Goal: Navigation & Orientation: Find specific page/section

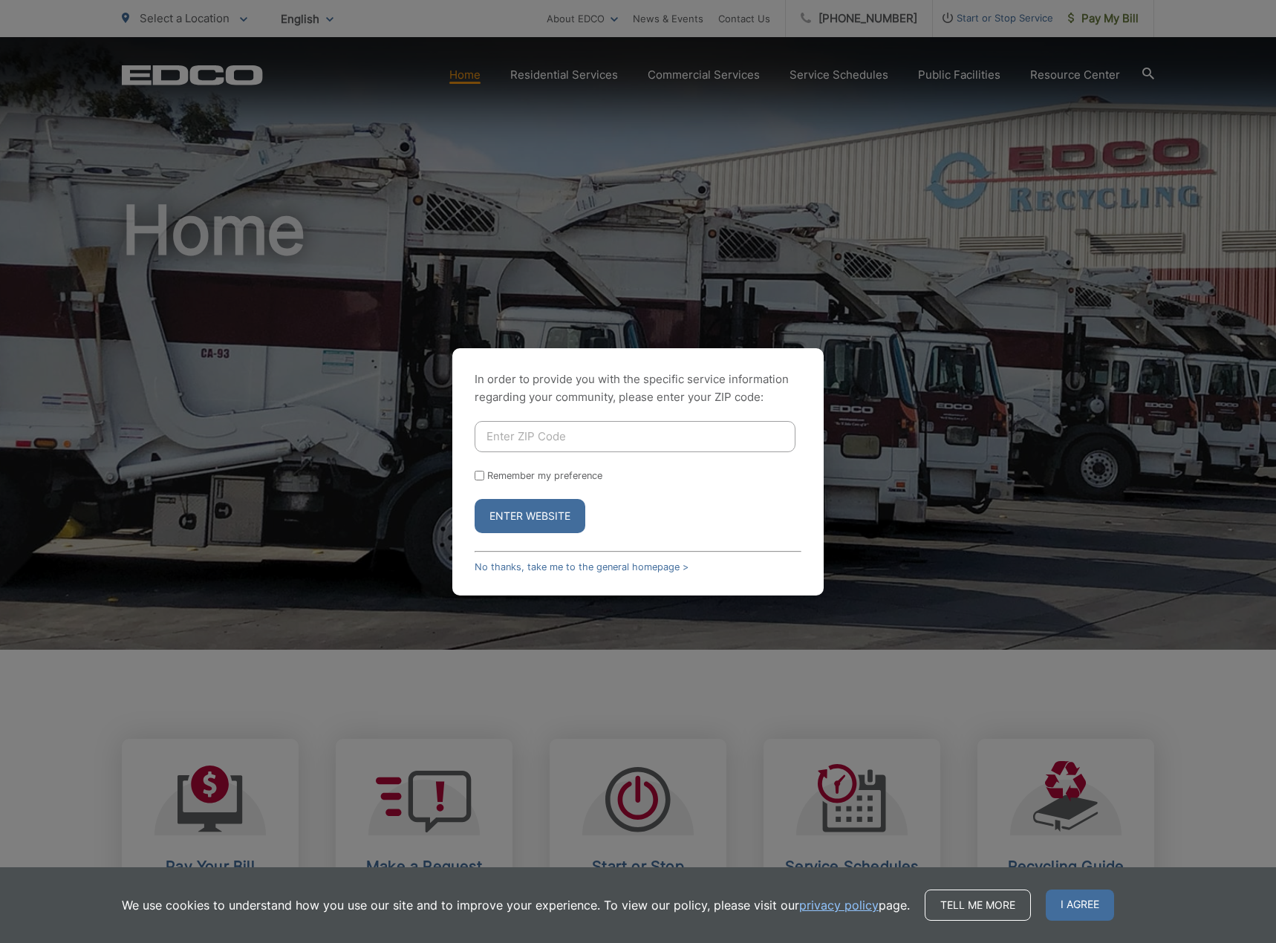
click at [786, 385] on p "In order to provide you with the specific service information regarding your co…" at bounding box center [638, 389] width 327 height 36
click at [510, 567] on link "No thanks, take me to the general homepage >" at bounding box center [582, 566] width 214 height 11
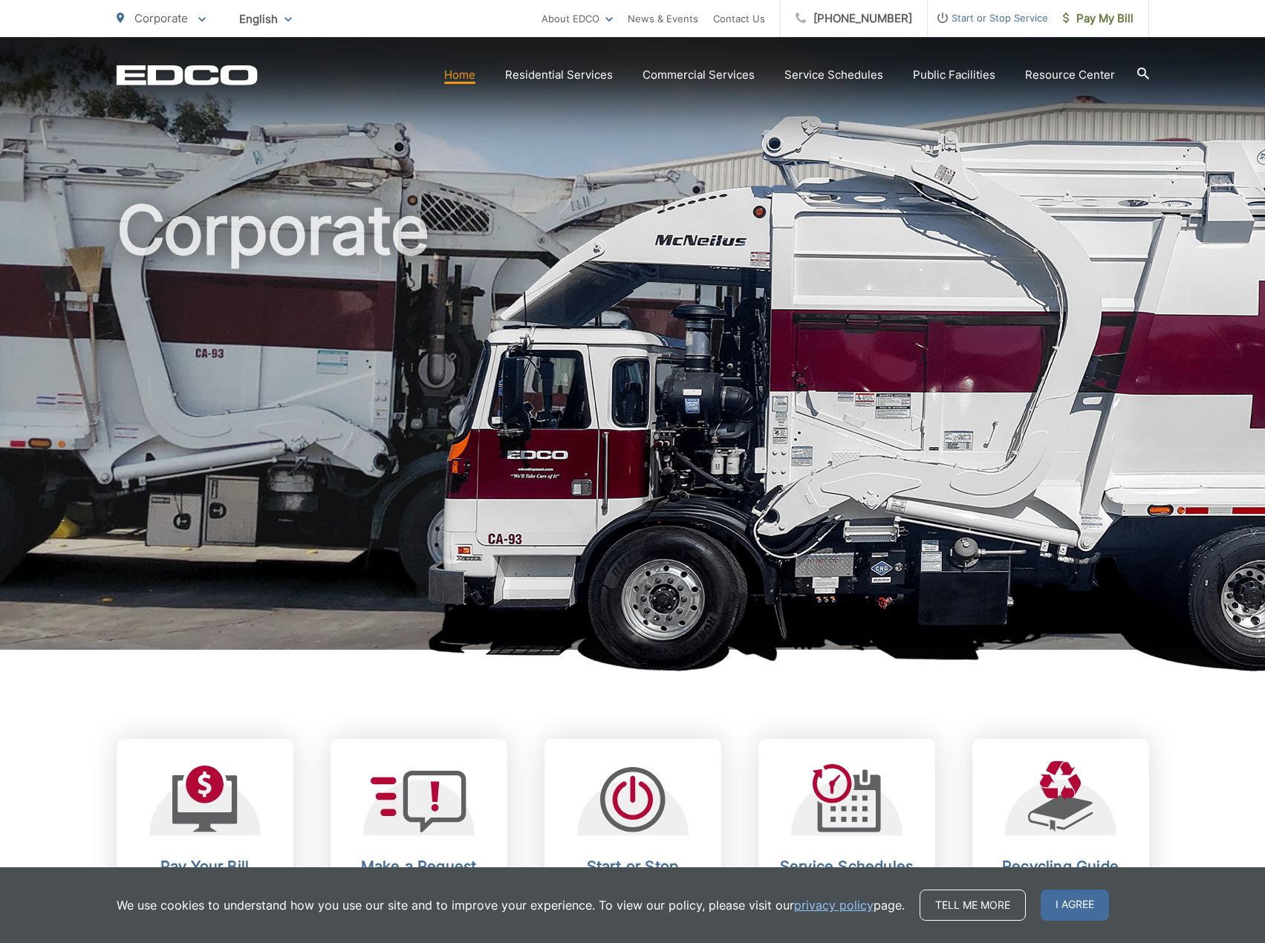
click at [156, 67] on icon "EDCD logo. Return to the homepage." at bounding box center [187, 74] width 140 height 19
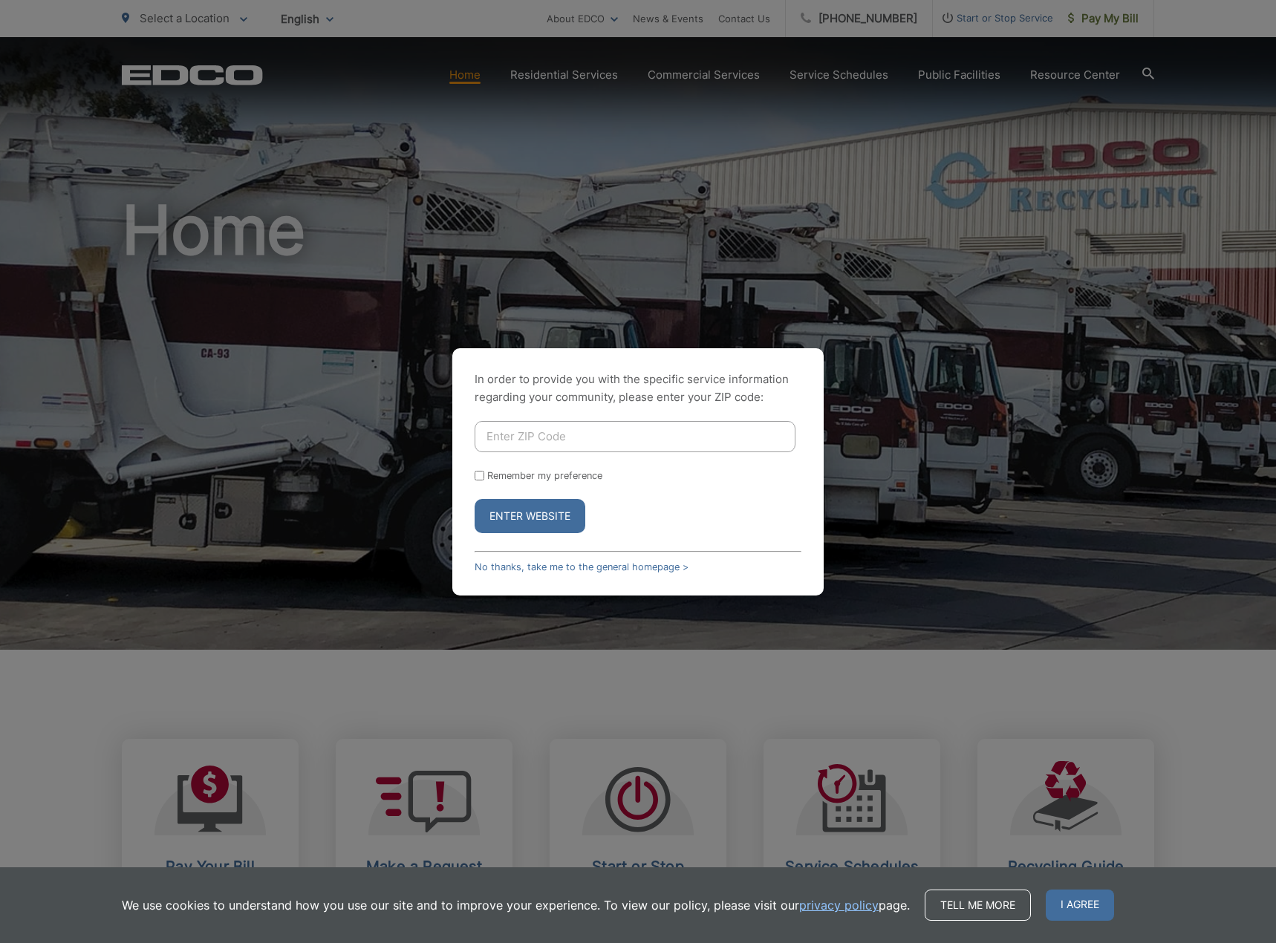
click at [828, 308] on div "In order to provide you with the specific service information regarding your co…" at bounding box center [638, 471] width 1276 height 943
drag, startPoint x: 639, startPoint y: 201, endPoint x: 556, endPoint y: 67, distance: 157.1
click at [641, 194] on div "In order to provide you with the specific service information regarding your co…" at bounding box center [638, 471] width 1276 height 943
click at [560, 564] on link "No thanks, take me to the general homepage >" at bounding box center [582, 566] width 214 height 11
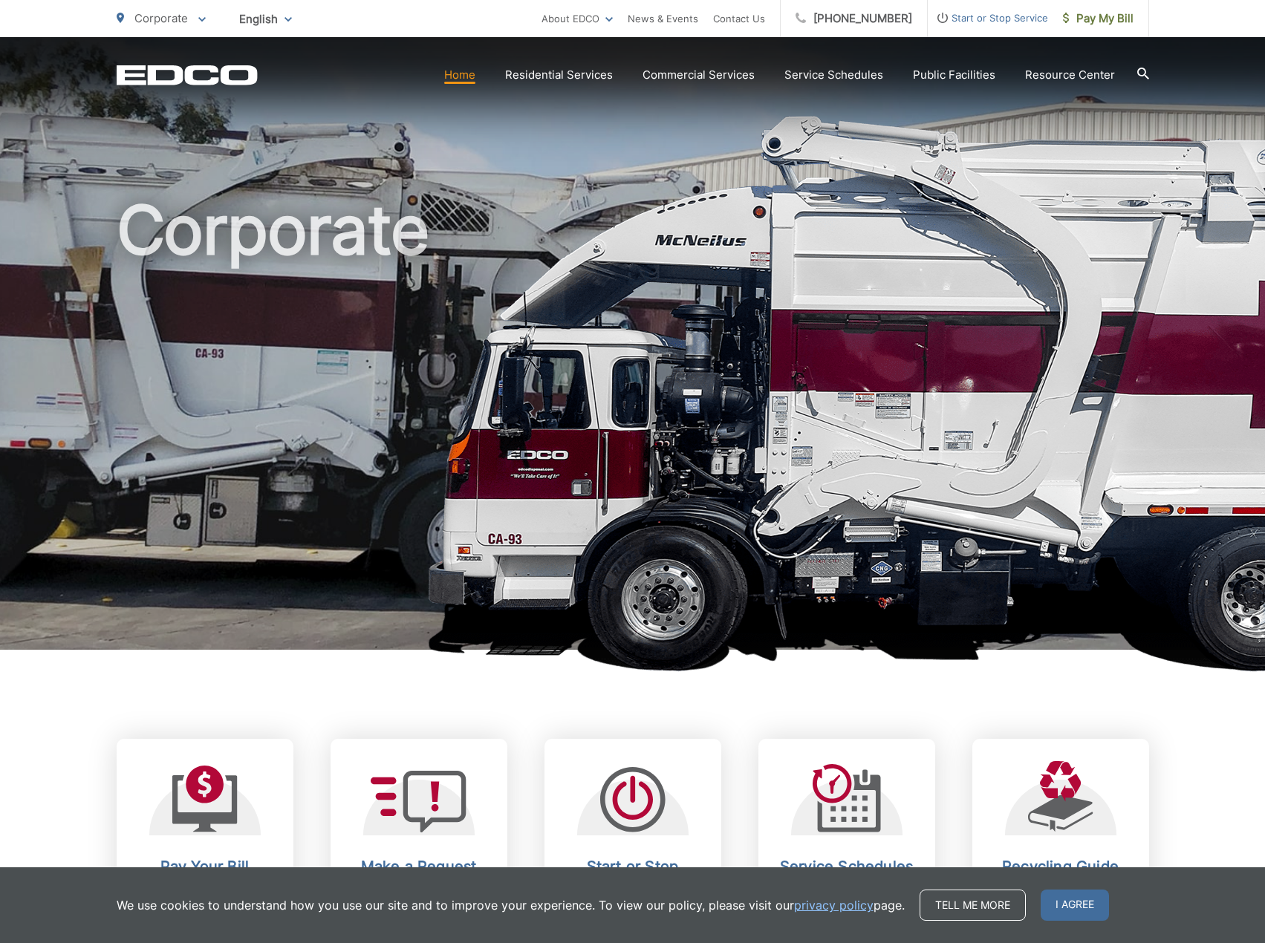
click at [195, 74] on icon "EDCO Logo" at bounding box center [187, 75] width 141 height 21
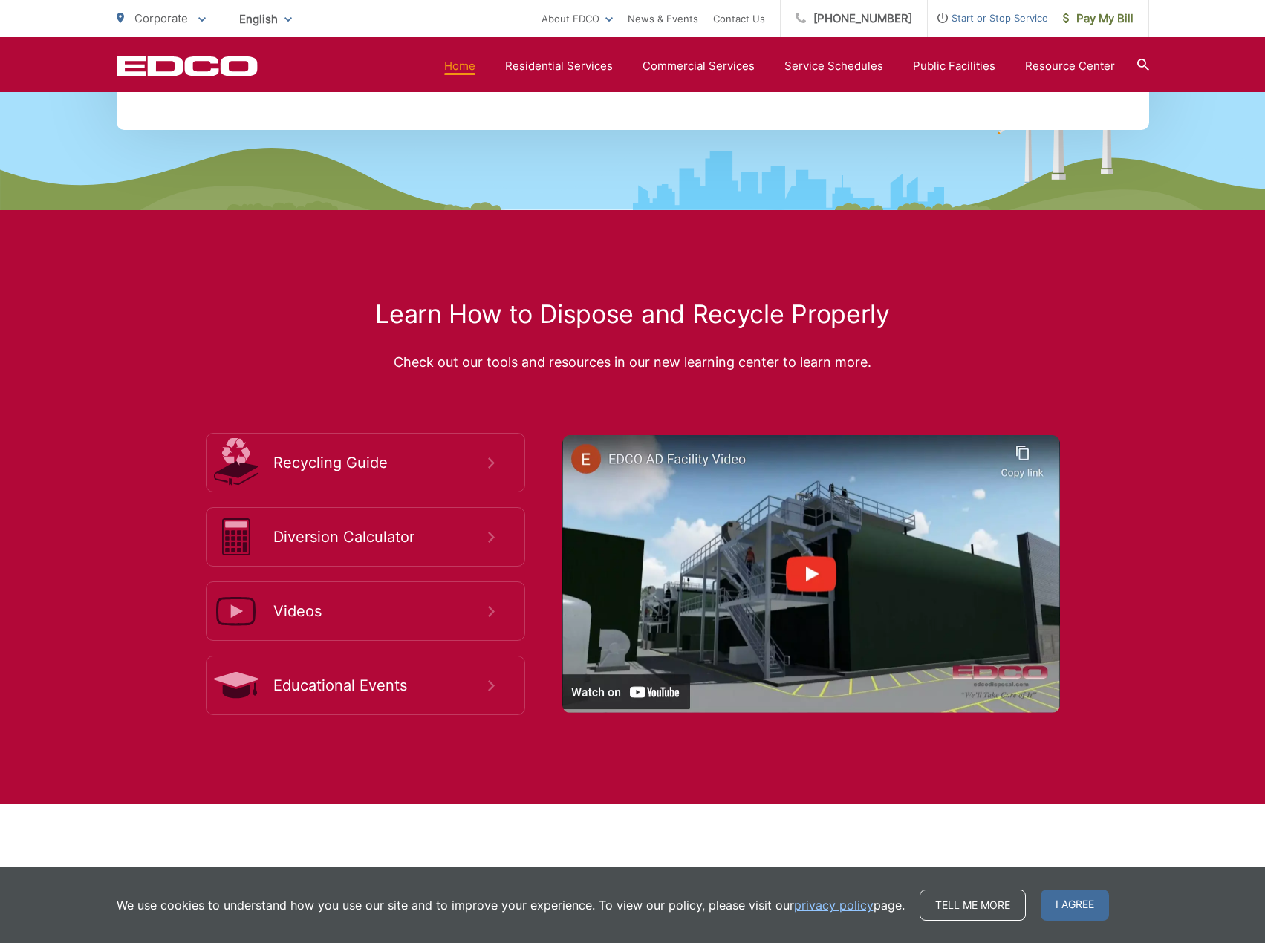
scroll to position [1931, 0]
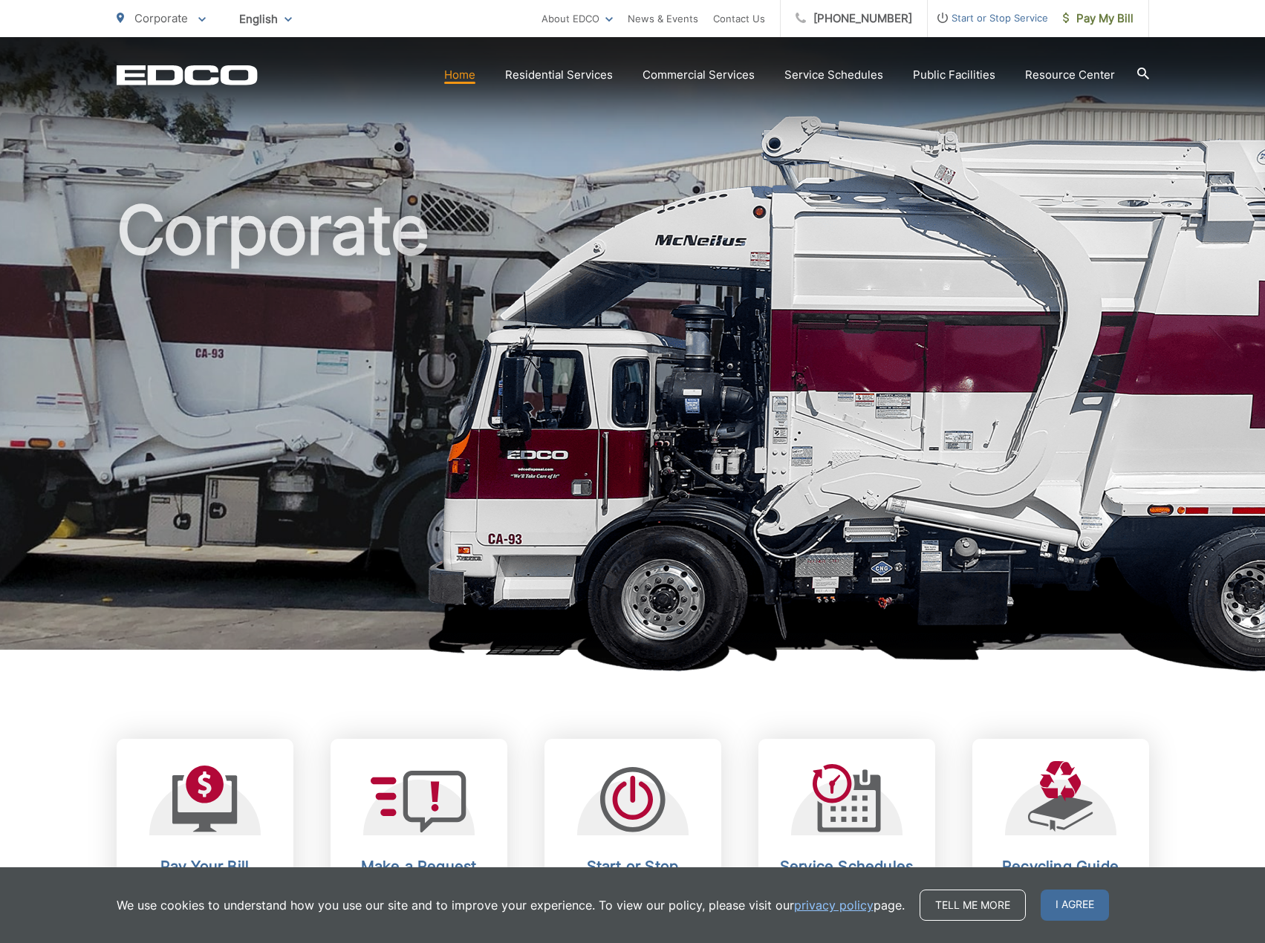
click at [247, 70] on icon "EDCD logo. Return to the homepage." at bounding box center [187, 74] width 140 height 19
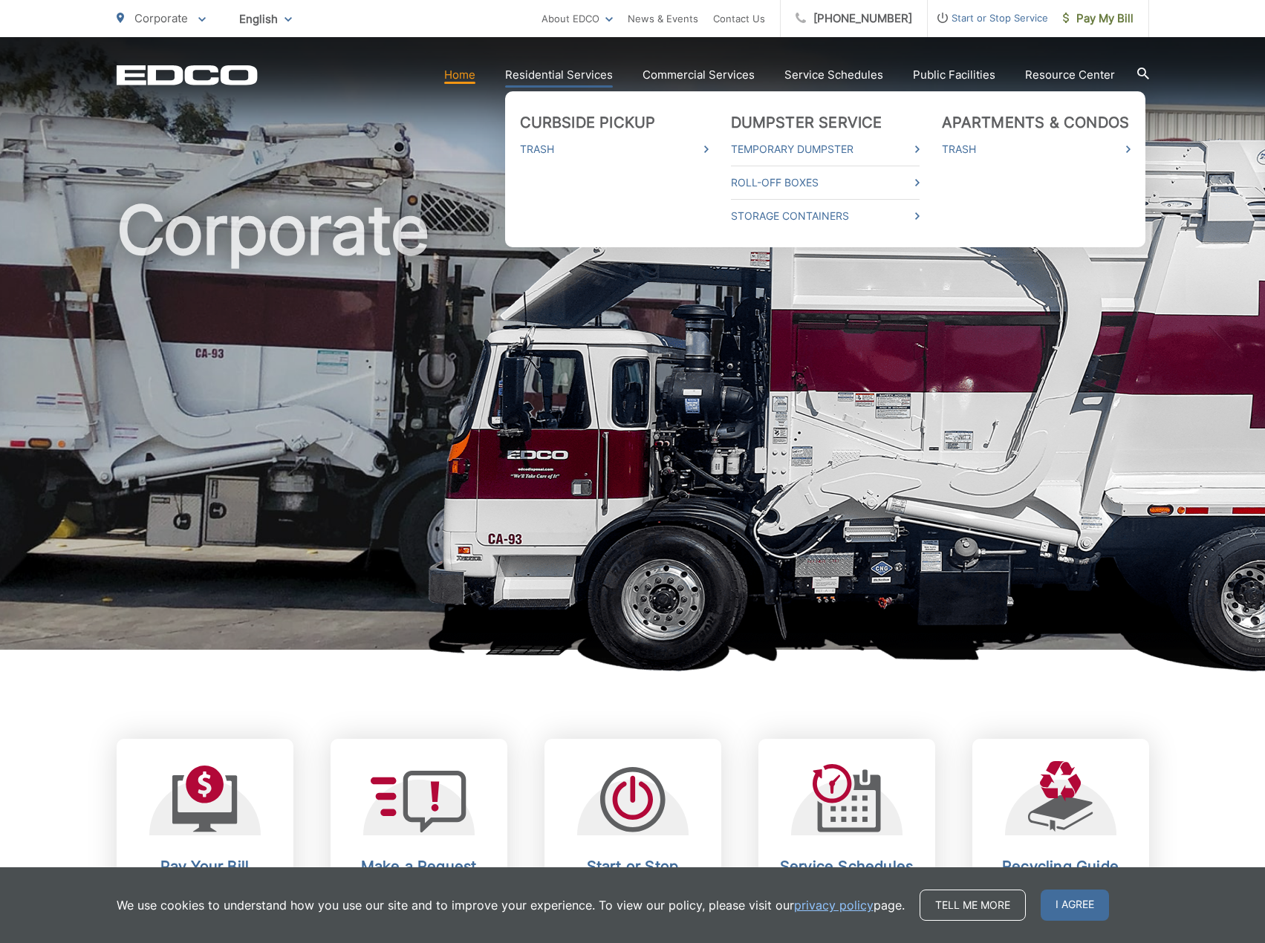
click at [546, 76] on link "Residential Services" at bounding box center [559, 75] width 108 height 18
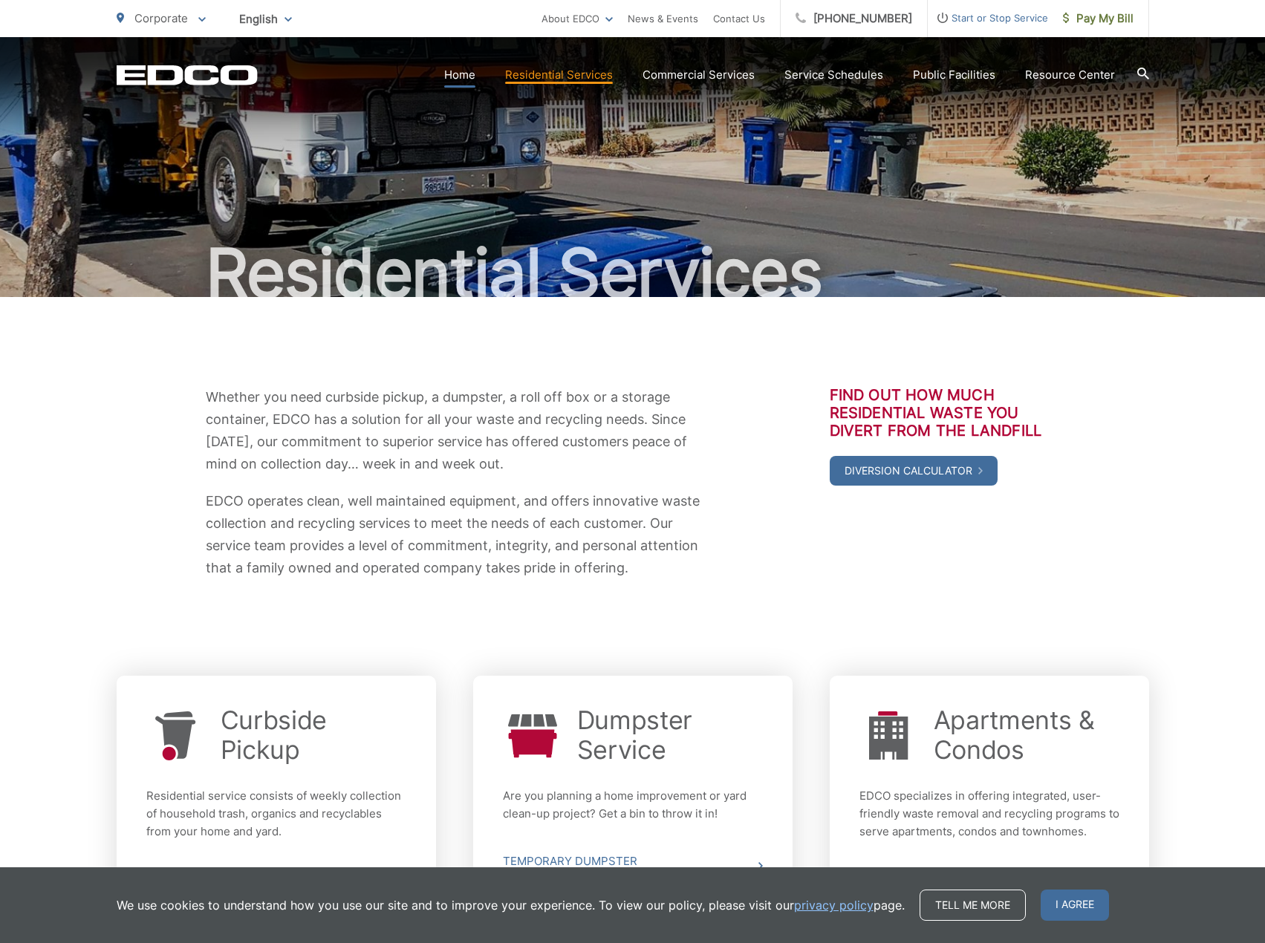
click at [475, 74] on link "Home" at bounding box center [459, 75] width 31 height 18
